Goal: Information Seeking & Learning: Learn about a topic

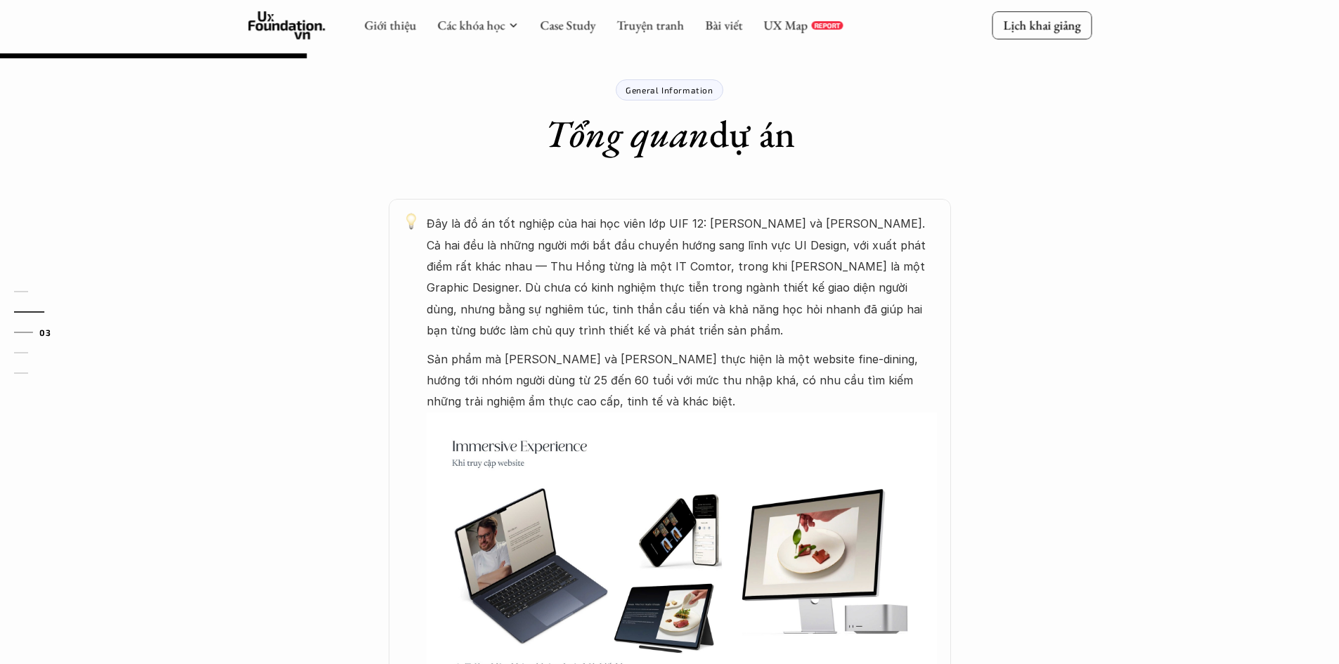
scroll to position [703, 0]
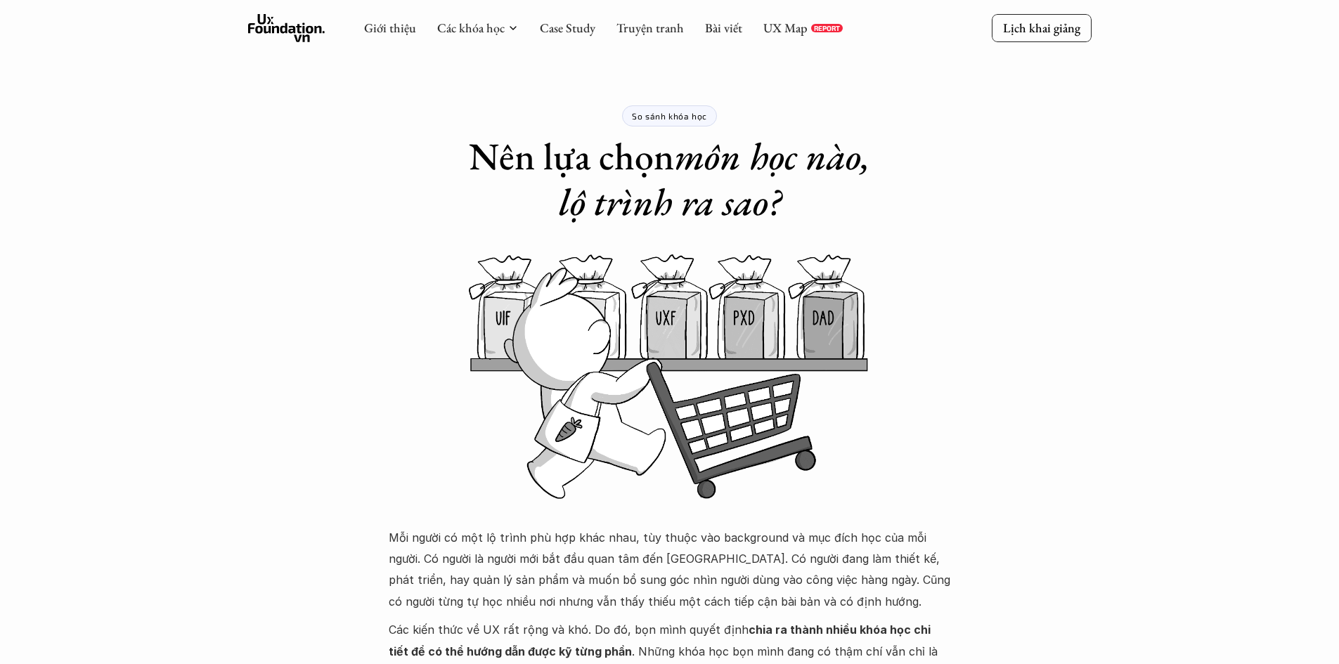
scroll to position [1066, 0]
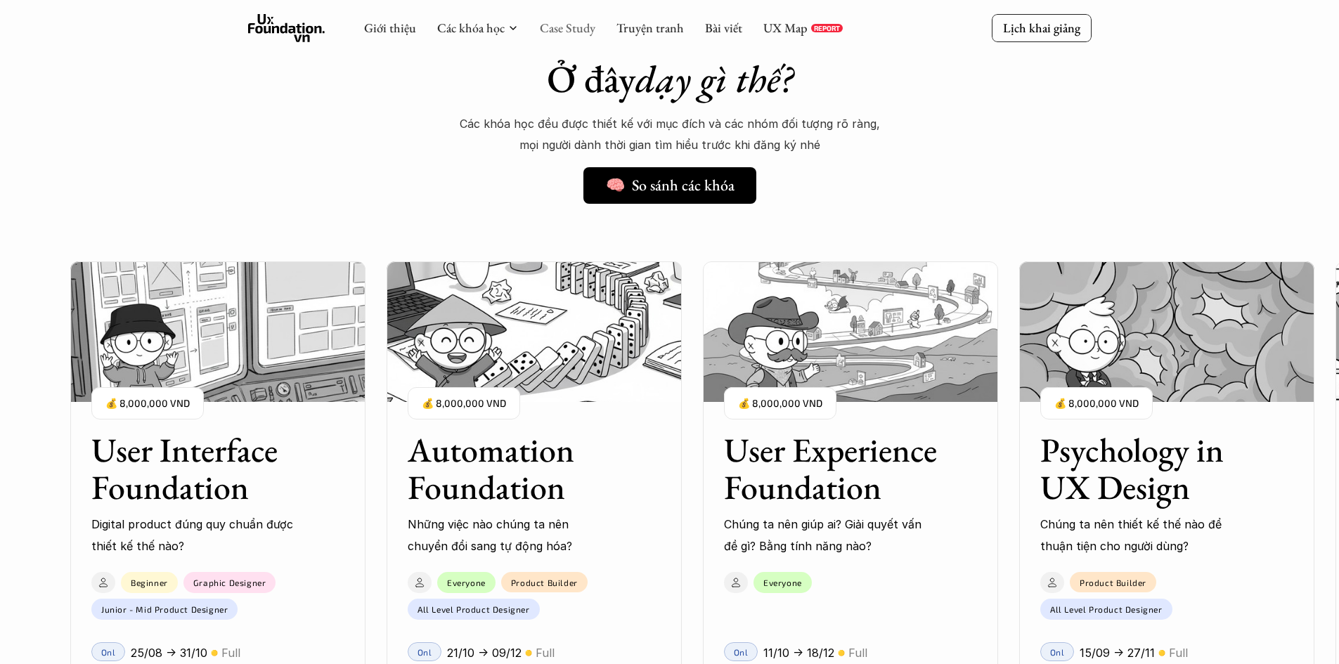
click at [567, 34] on link "Case Study" at bounding box center [568, 28] width 56 height 16
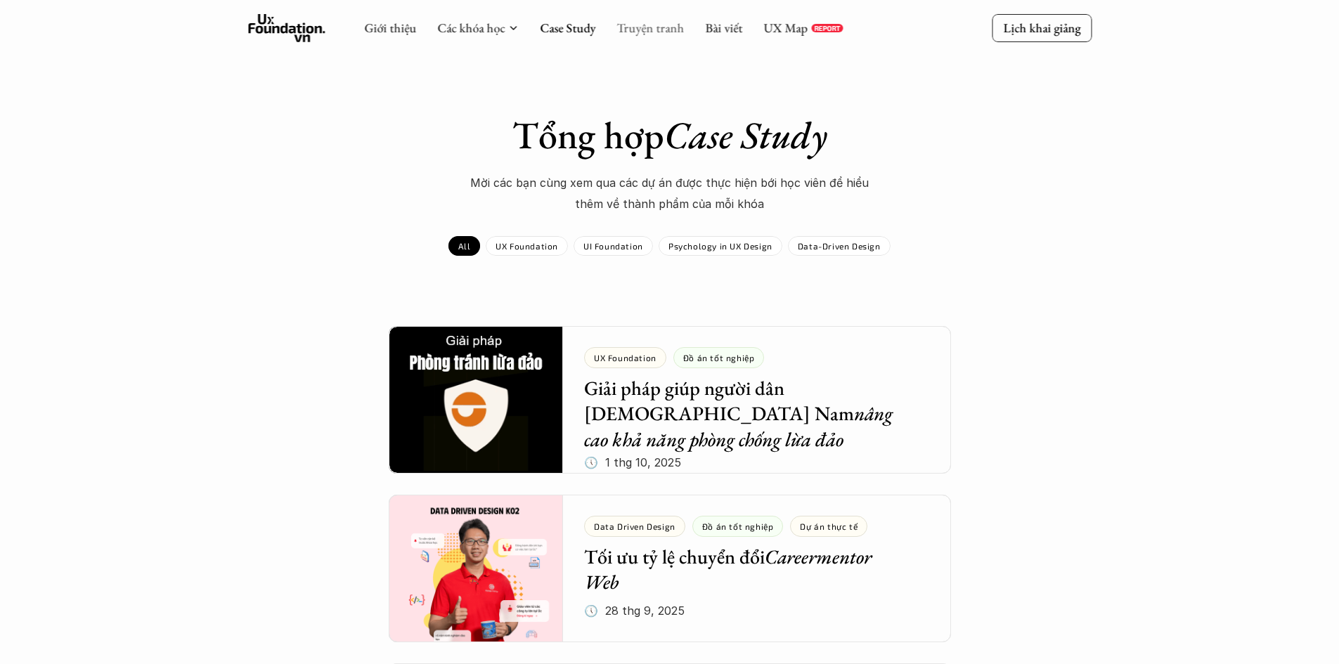
click at [667, 32] on link "Truyện tranh" at bounding box center [650, 28] width 67 height 16
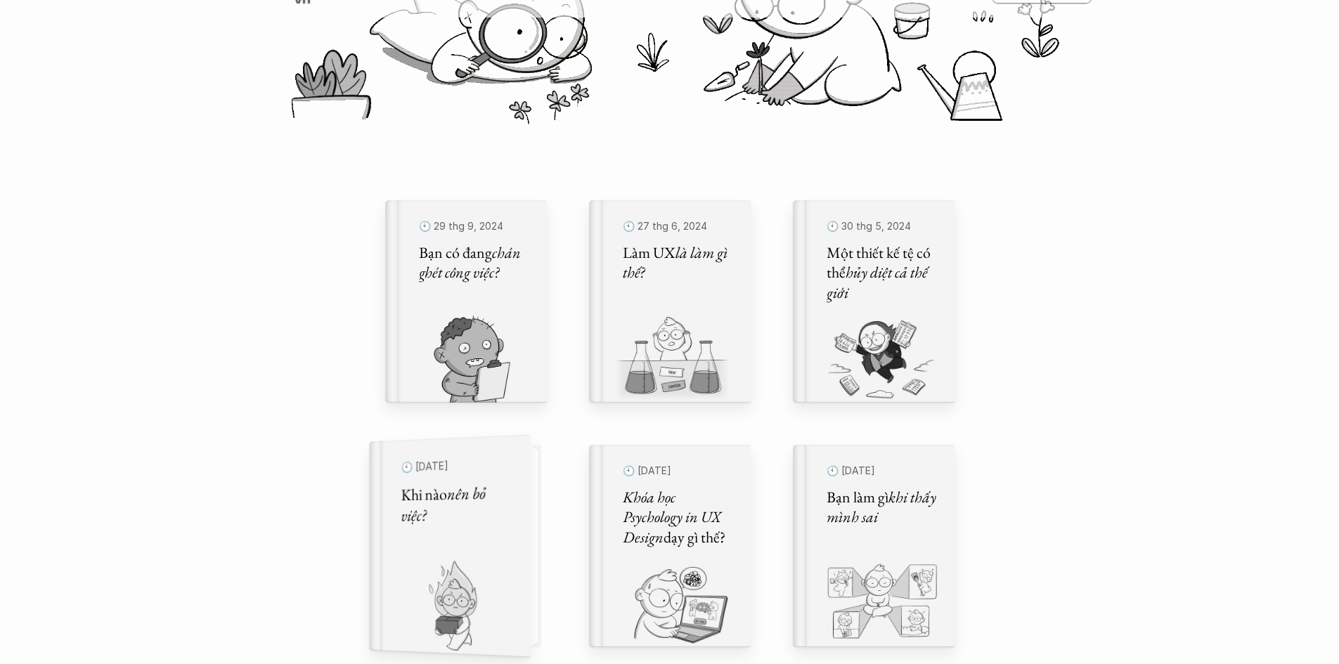
scroll to position [281, 0]
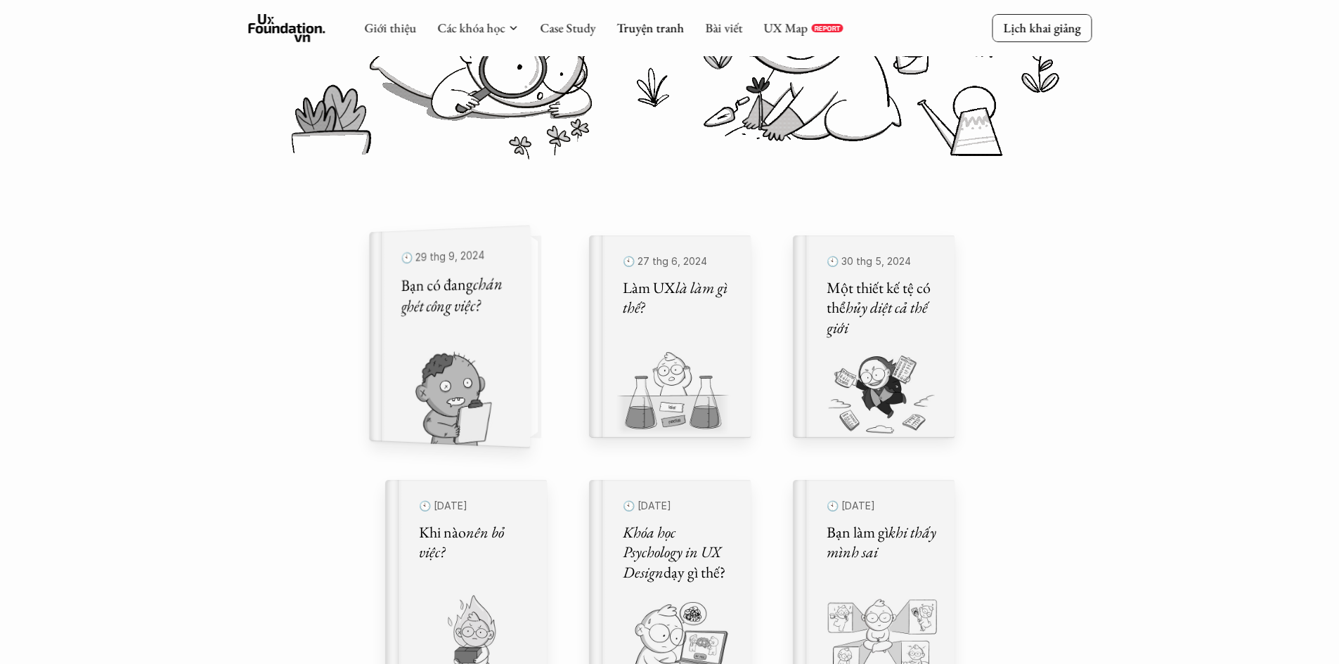
click at [480, 324] on div "🕙 [DATE] Bạn có đang chán ghét công việc?" at bounding box center [456, 337] width 111 height 185
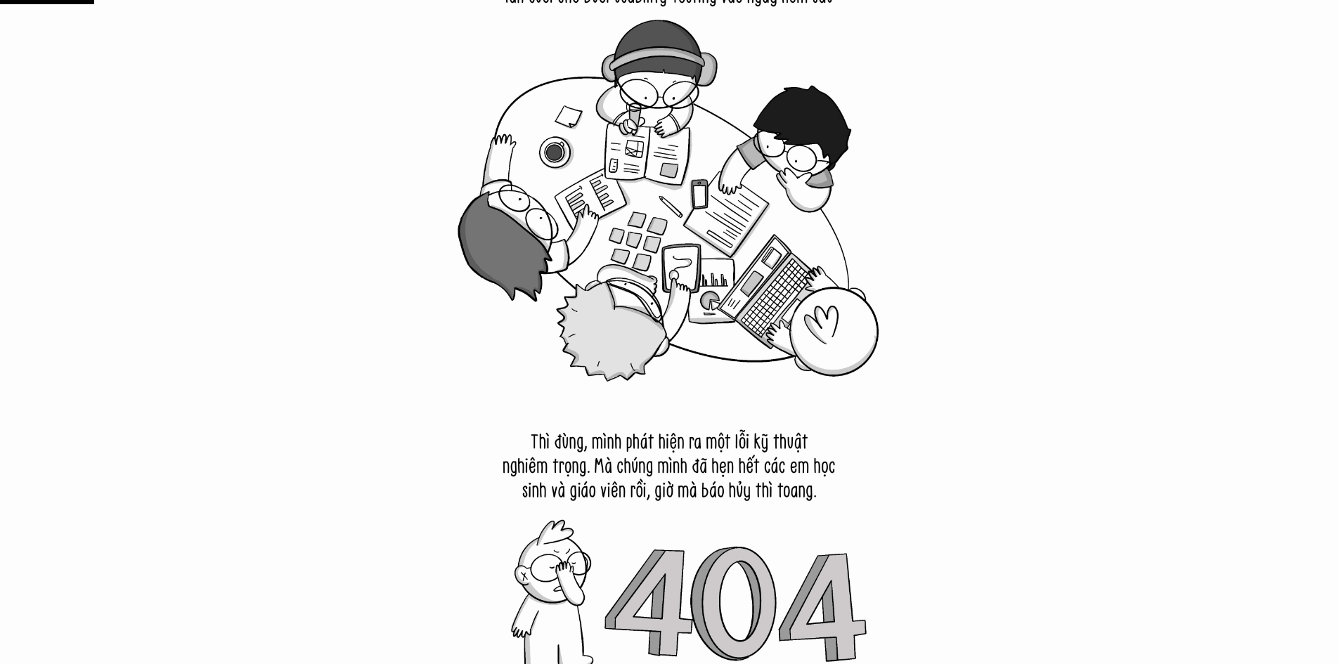
scroll to position [1265, 0]
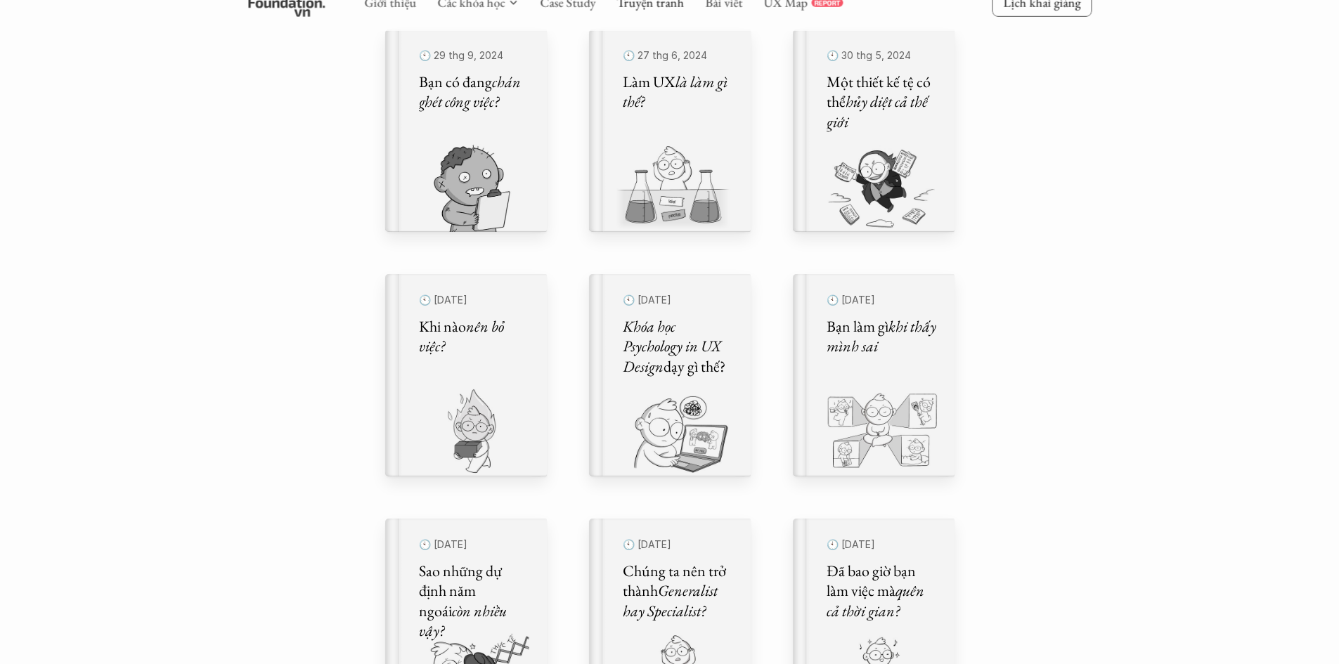
scroll to position [492, 0]
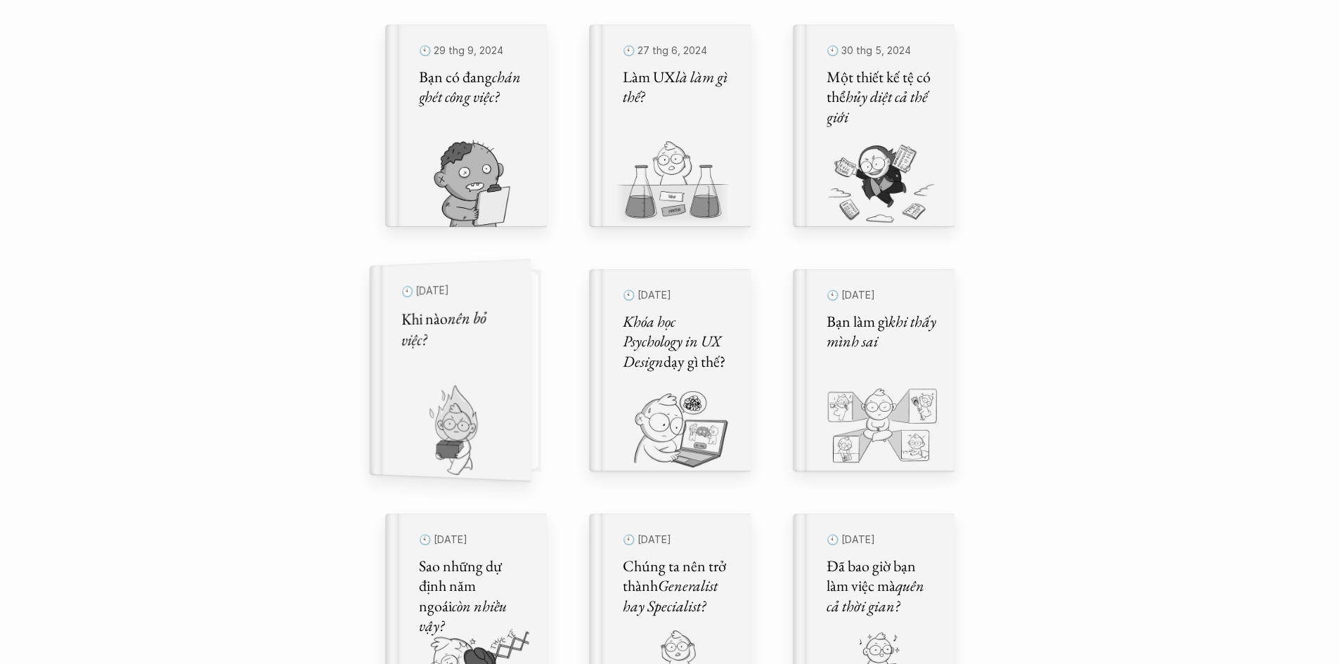
click at [516, 387] on div "🕙 [DATE] Khi nào nên bỏ việc?" at bounding box center [458, 370] width 146 height 223
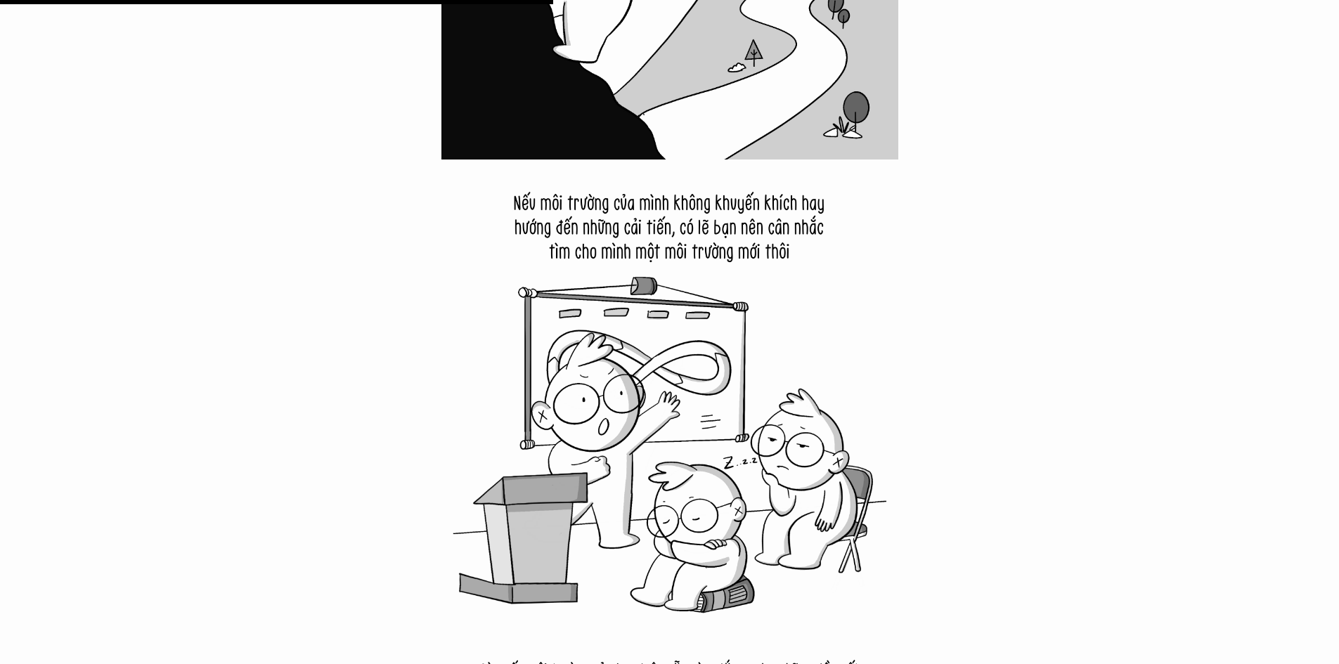
scroll to position [7452, 0]
